Goal: Check status: Check status

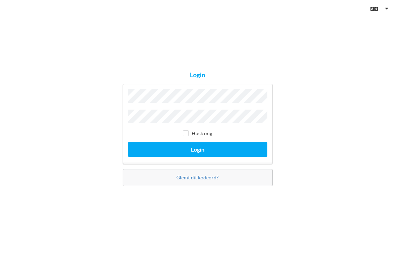
click at [197, 147] on button "Login" at bounding box center [197, 149] width 139 height 15
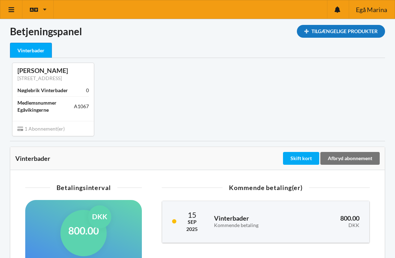
click at [342, 30] on div "Tilgængelige Produkter" at bounding box center [341, 31] width 88 height 13
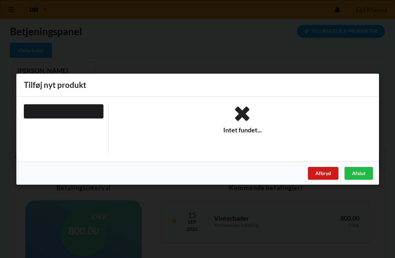
click at [327, 173] on div "Afbryd" at bounding box center [323, 173] width 31 height 13
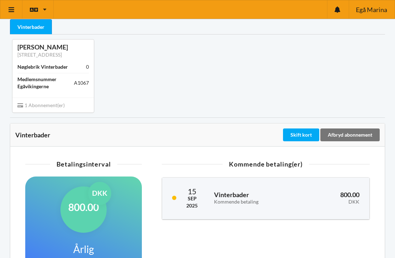
scroll to position [27, 0]
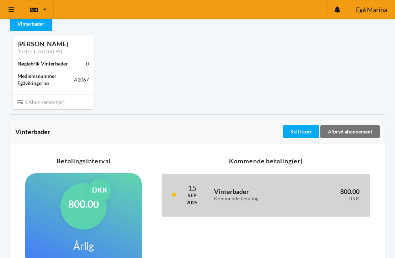
click at [234, 193] on h3 "Vinterbader Kommende betaling" at bounding box center [254, 195] width 80 height 14
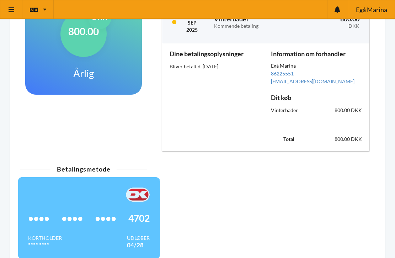
scroll to position [173, 0]
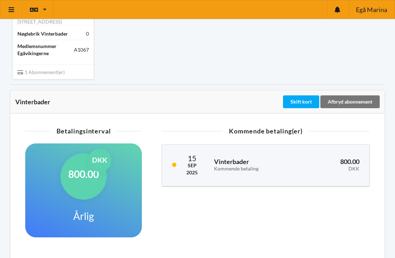
scroll to position [66, 0]
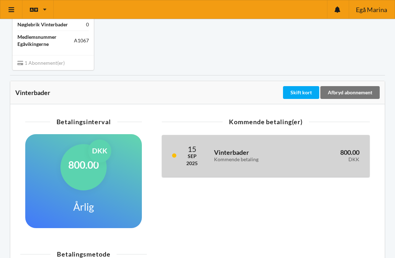
click at [207, 150] on div "15 Sep 2025 Vinterbader Kommende betaling 800.00 DKK" at bounding box center [265, 156] width 207 height 42
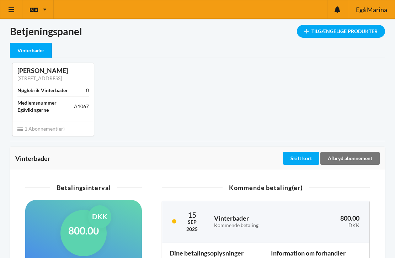
scroll to position [0, 0]
